Goal: Task Accomplishment & Management: Manage account settings

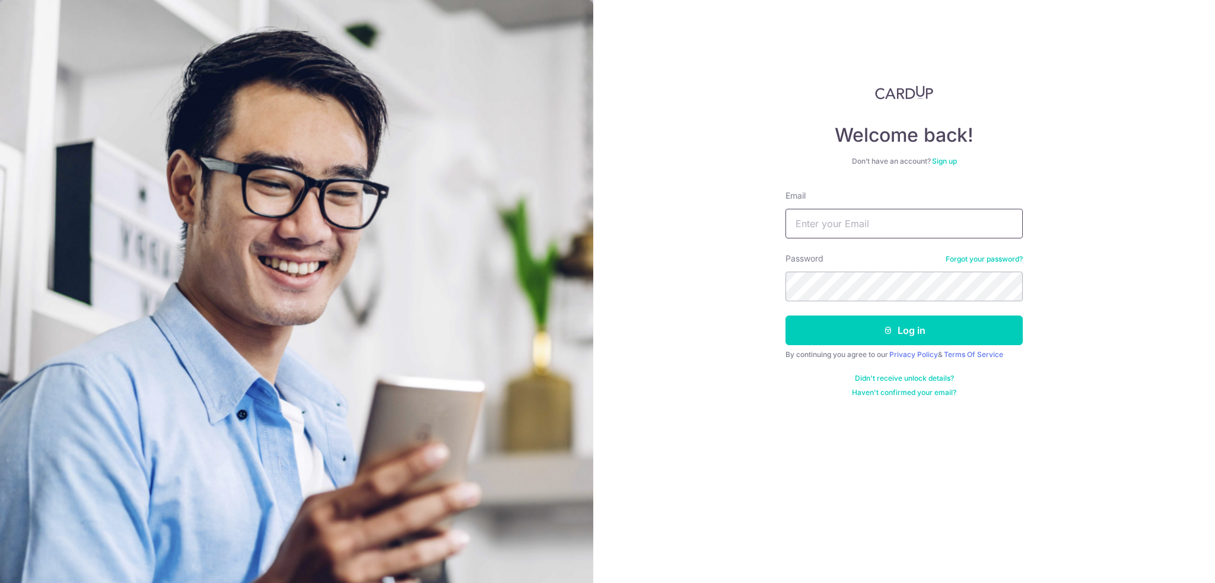
click at [850, 217] on input "Email" at bounding box center [904, 224] width 237 height 30
type input "[EMAIL_ADDRESS][DOMAIN_NAME]"
click at [786, 316] on button "Log in" at bounding box center [904, 331] width 237 height 30
